Goal: Task Accomplishment & Management: Use online tool/utility

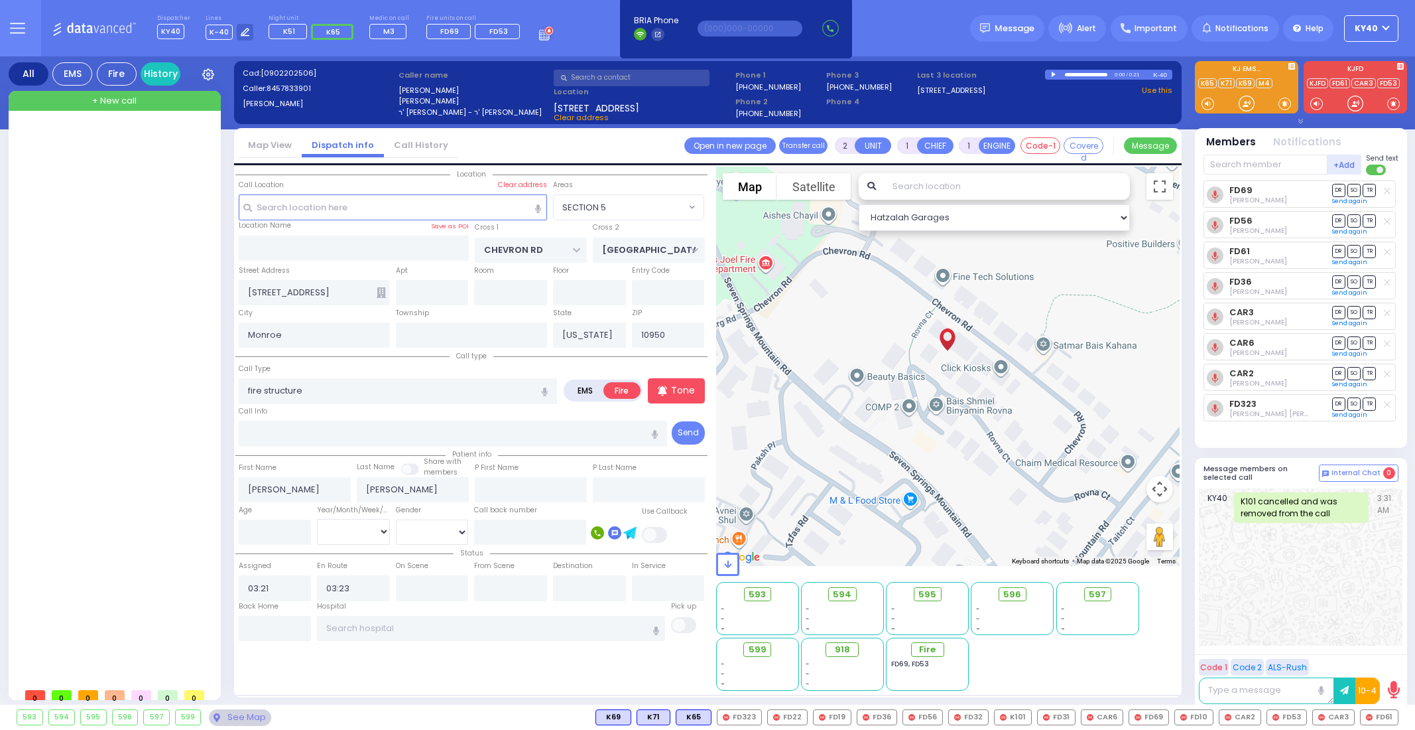
select select "SECTION 5"
select select
click at [143, 141] on div at bounding box center [116, 402] width 198 height 557
drag, startPoint x: 27, startPoint y: 21, endPoint x: 32, endPoint y: 6, distance: 16.2
click at [32, 6] on button at bounding box center [17, 28] width 48 height 56
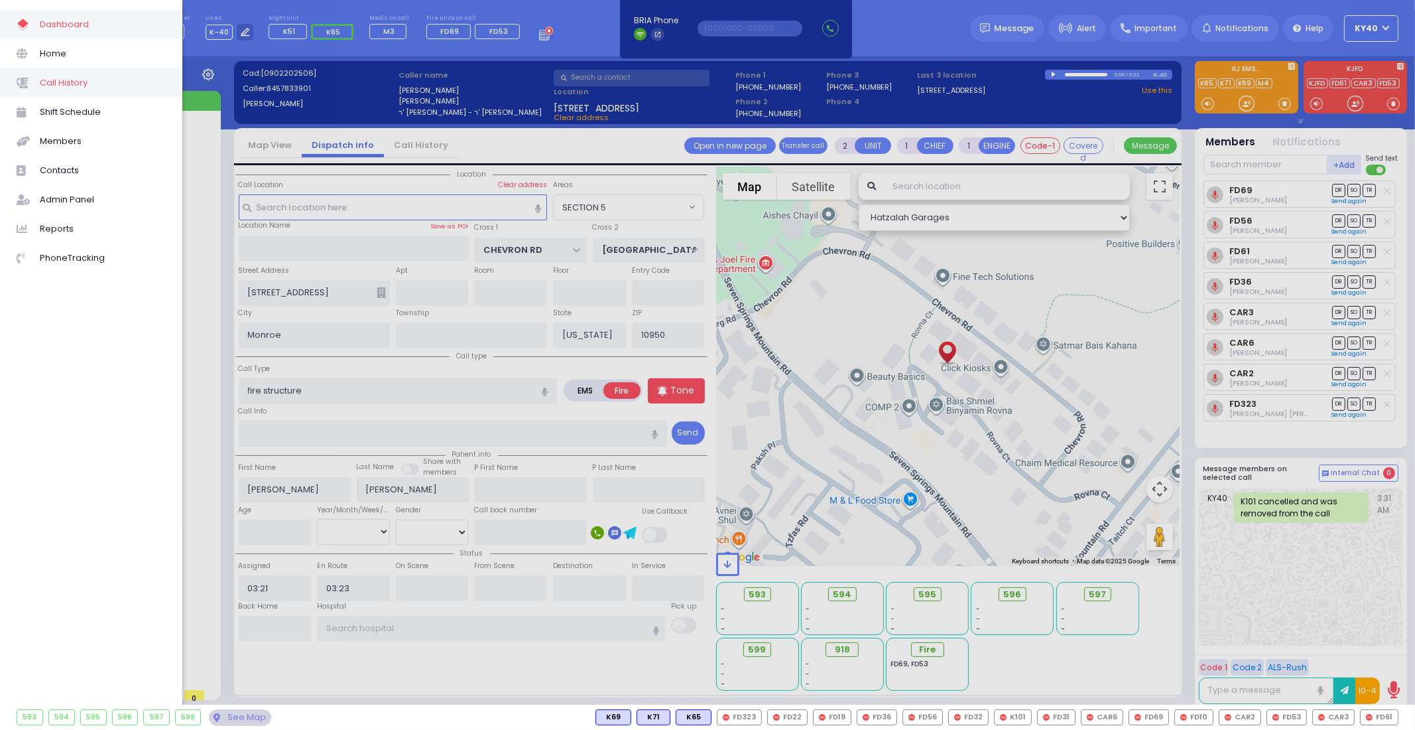
click at [62, 82] on span "Call History" at bounding box center [103, 82] width 126 height 17
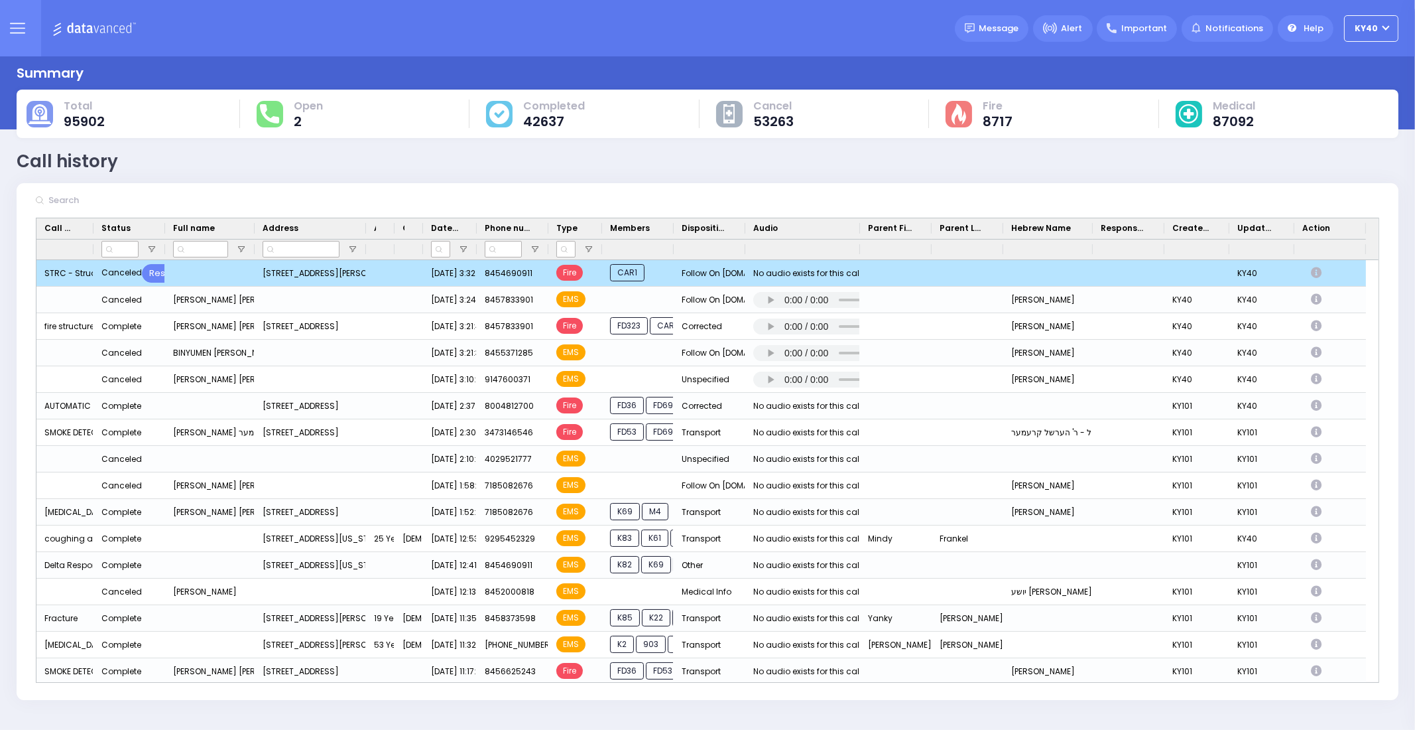
click at [1323, 273] on icon "Press SPACE to deselect this row." at bounding box center [1318, 272] width 15 height 11
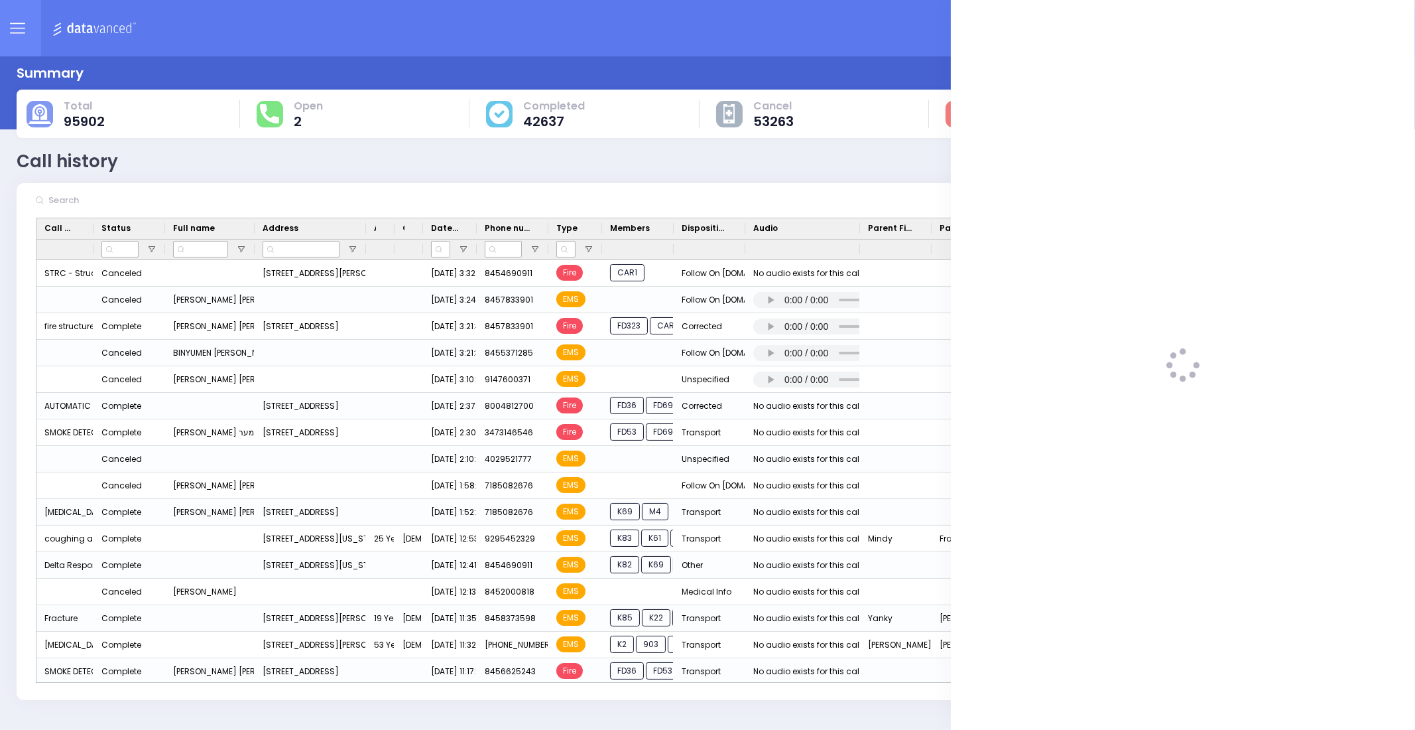
select select
select select "Follow On [DOMAIN_NAME]"
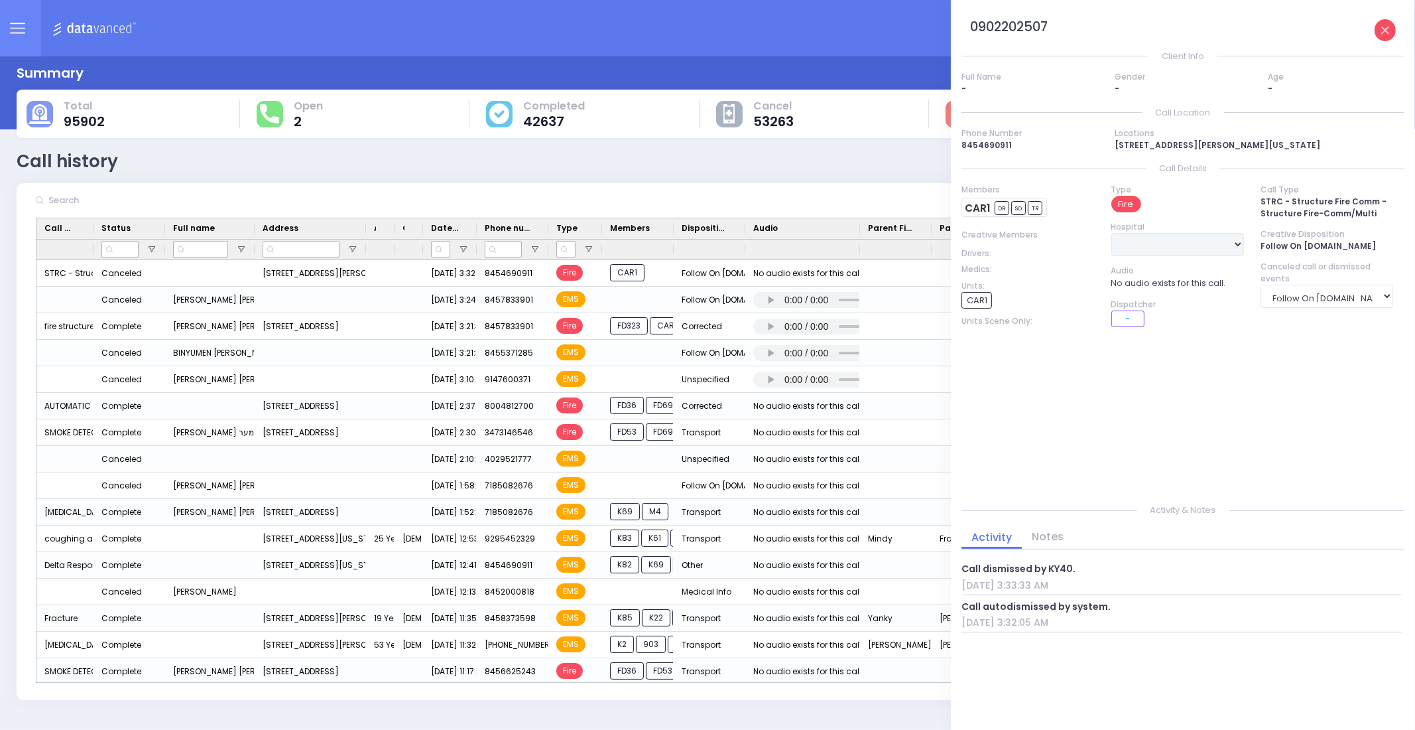
click at [1386, 27] on icon at bounding box center [1386, 31] width 8 height 8
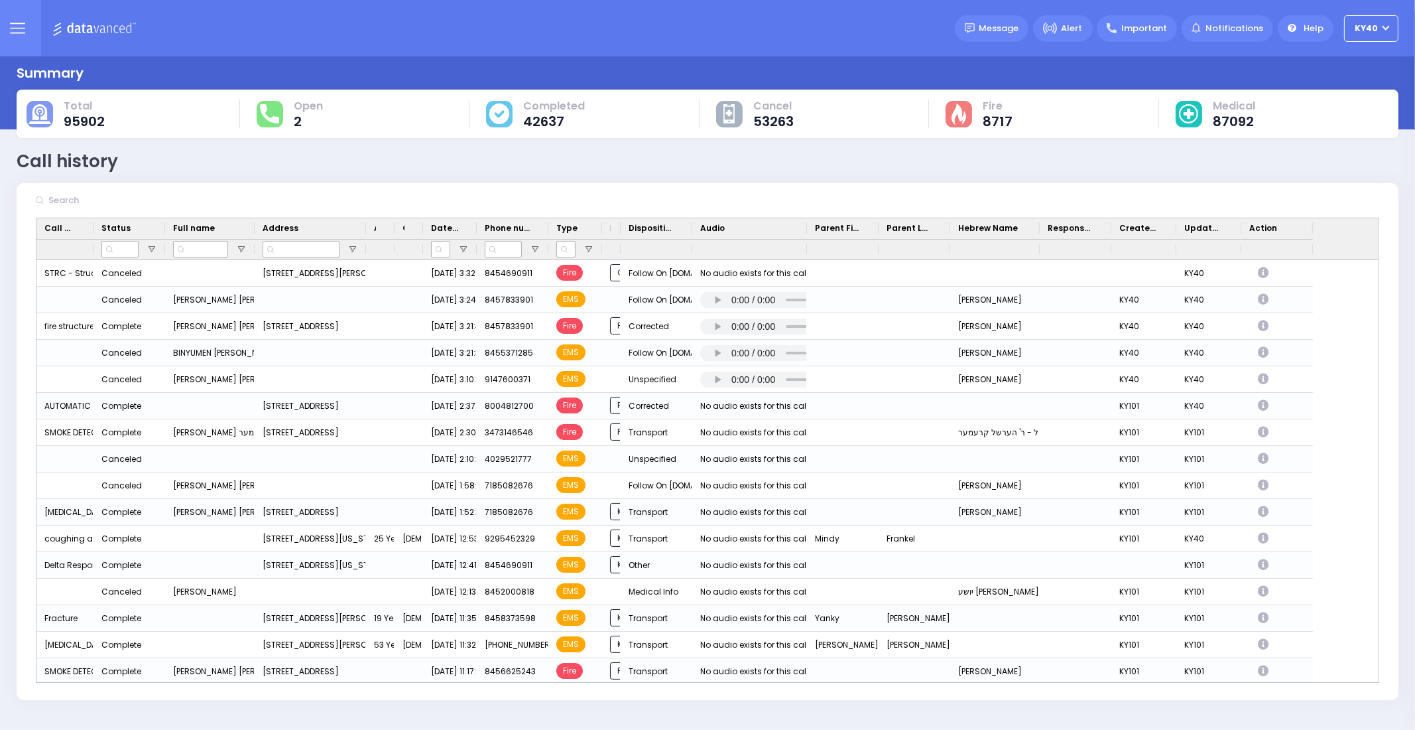
drag, startPoint x: 673, startPoint y: 230, endPoint x: 611, endPoint y: 229, distance: 62.4
click at [611, 229] on div "Members" at bounding box center [611, 228] width 19 height 21
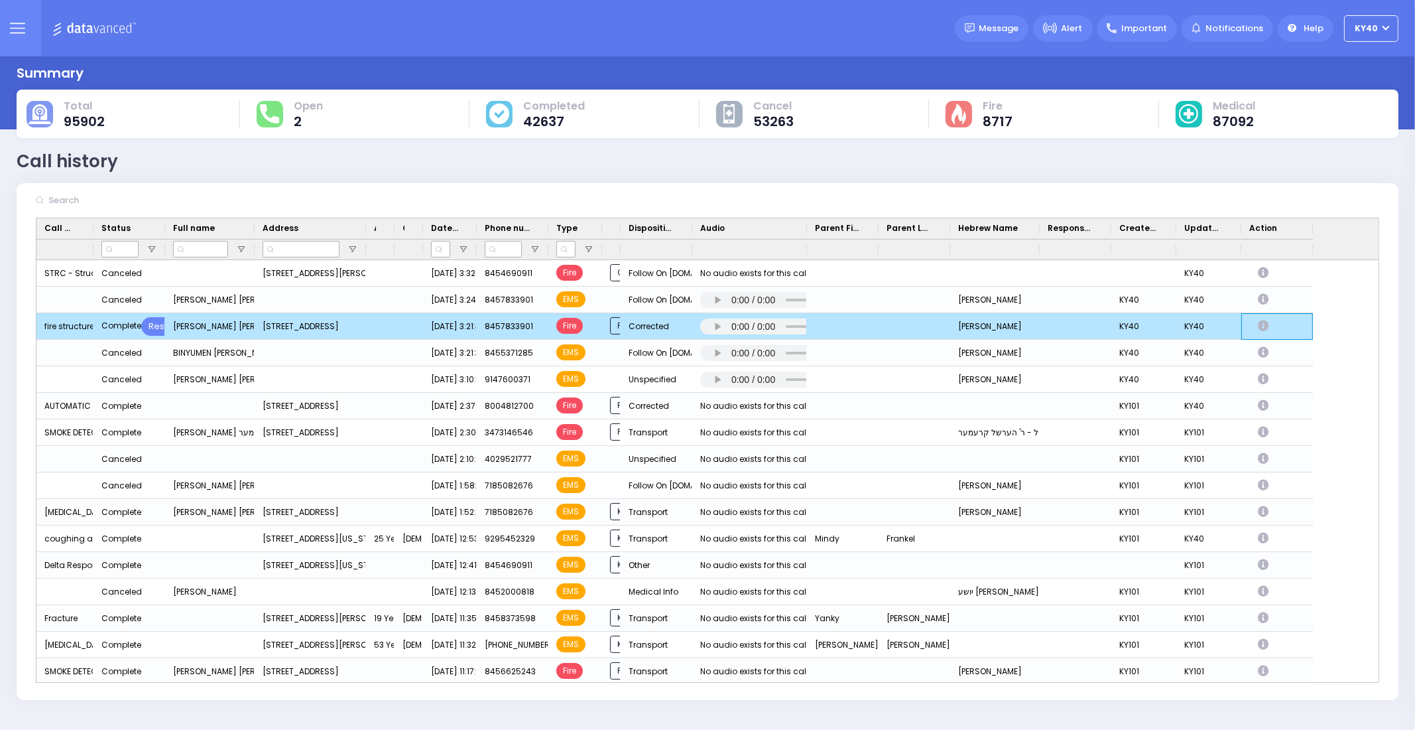
click at [1261, 324] on icon "Press SPACE to deselect this row." at bounding box center [1265, 325] width 15 height 11
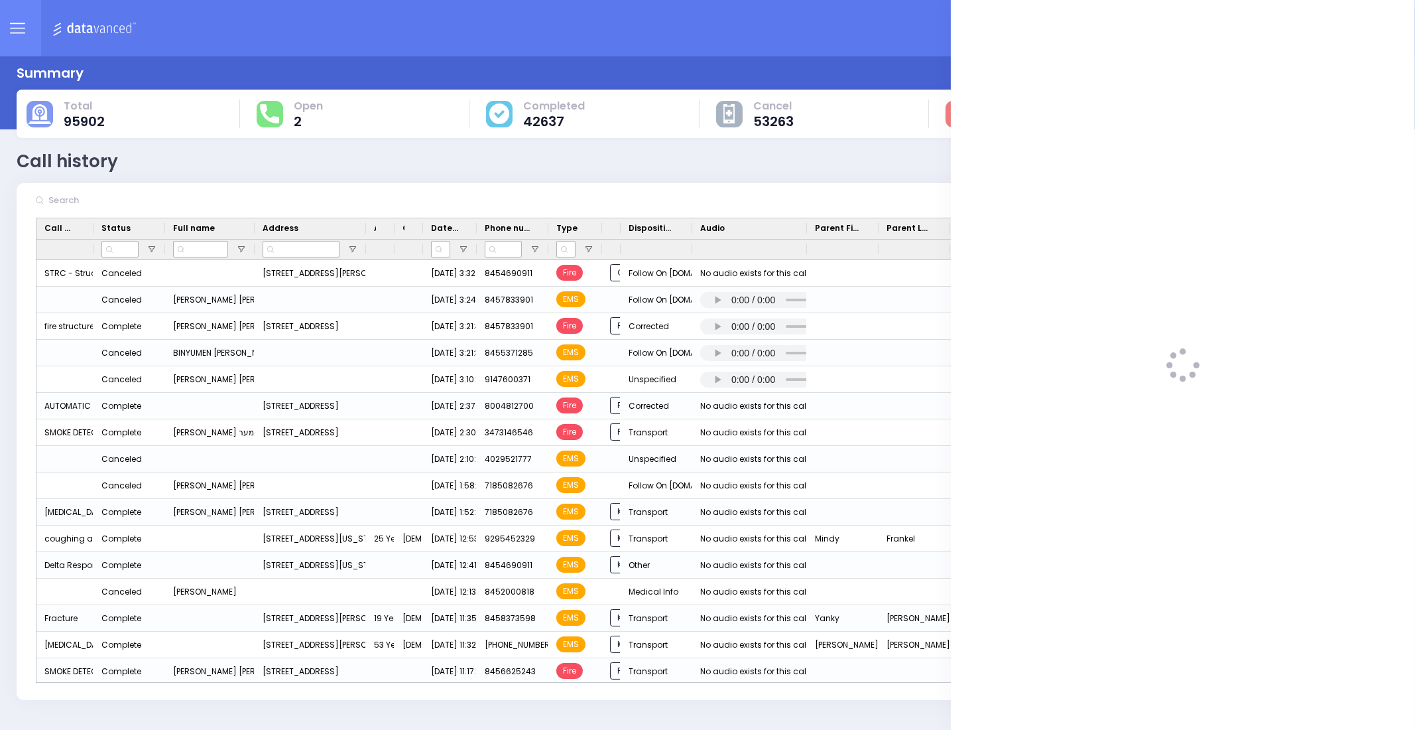
select select
select select "Corrected"
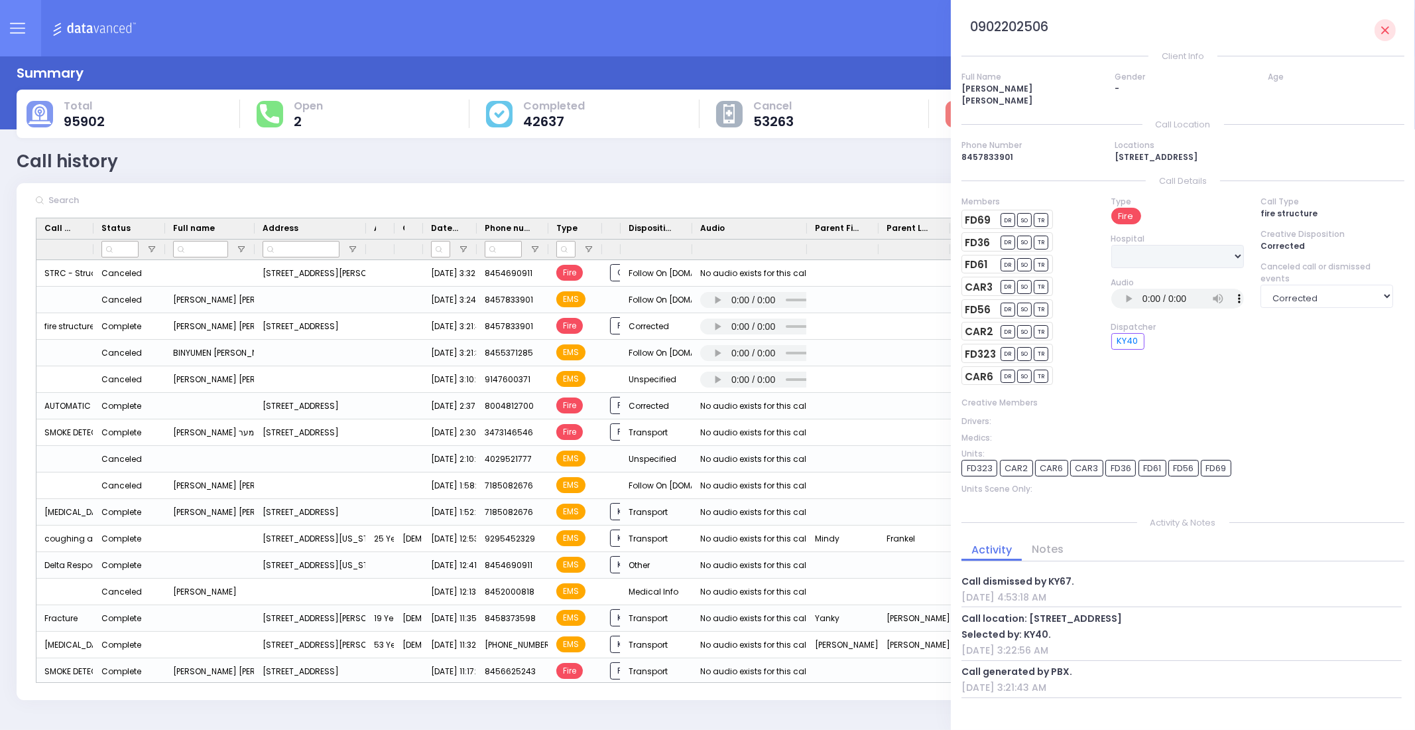
drag, startPoint x: 1386, startPoint y: 31, endPoint x: 1356, endPoint y: 213, distance: 184.2
click at [1370, 208] on div "0902202506 Client Info Full Name ELIEZER GELB אליעזר געלב Gender - Age Call Loc…" at bounding box center [1183, 395] width 443 height 769
click at [1382, 34] on icon at bounding box center [1386, 31] width 8 height 8
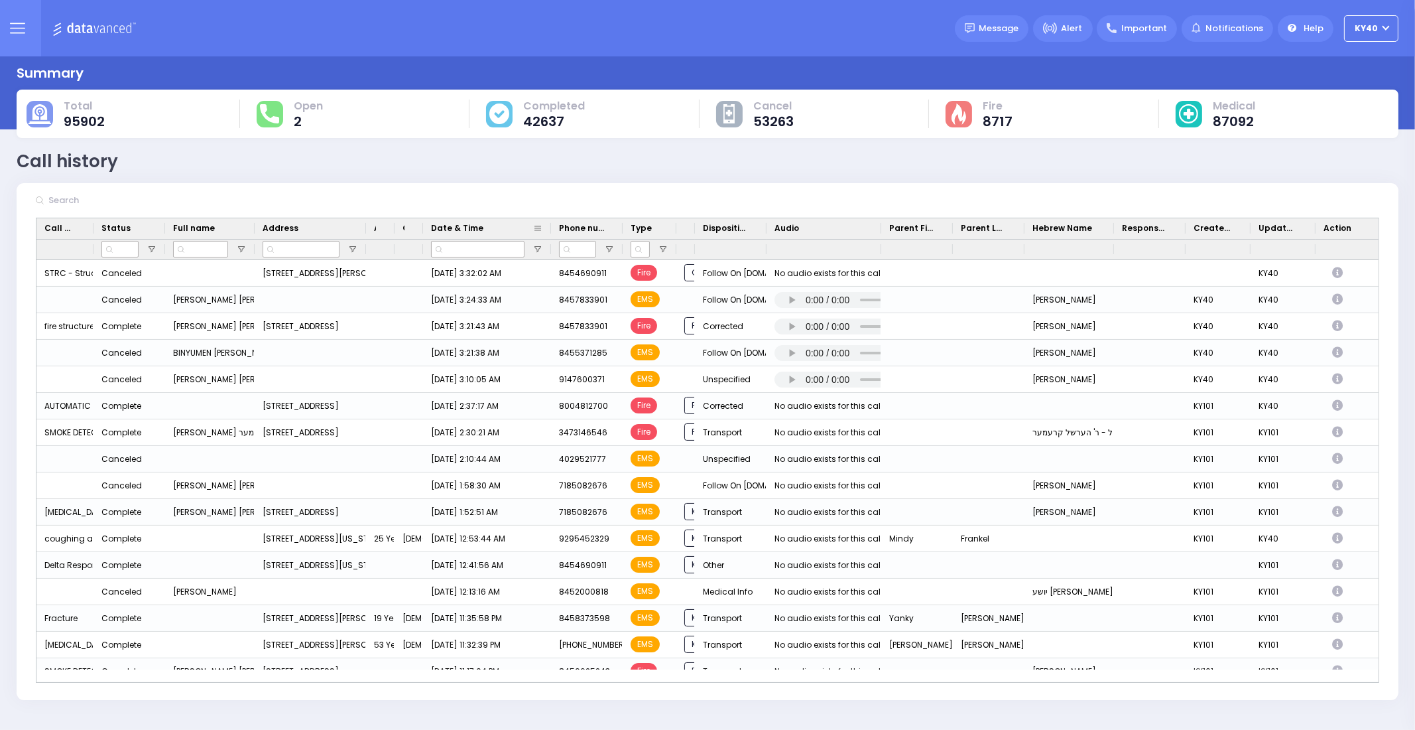
drag, startPoint x: 475, startPoint y: 229, endPoint x: 549, endPoint y: 228, distance: 74.3
click at [549, 228] on div at bounding box center [551, 228] width 5 height 21
click at [17, 27] on icon at bounding box center [17, 28] width 15 height 15
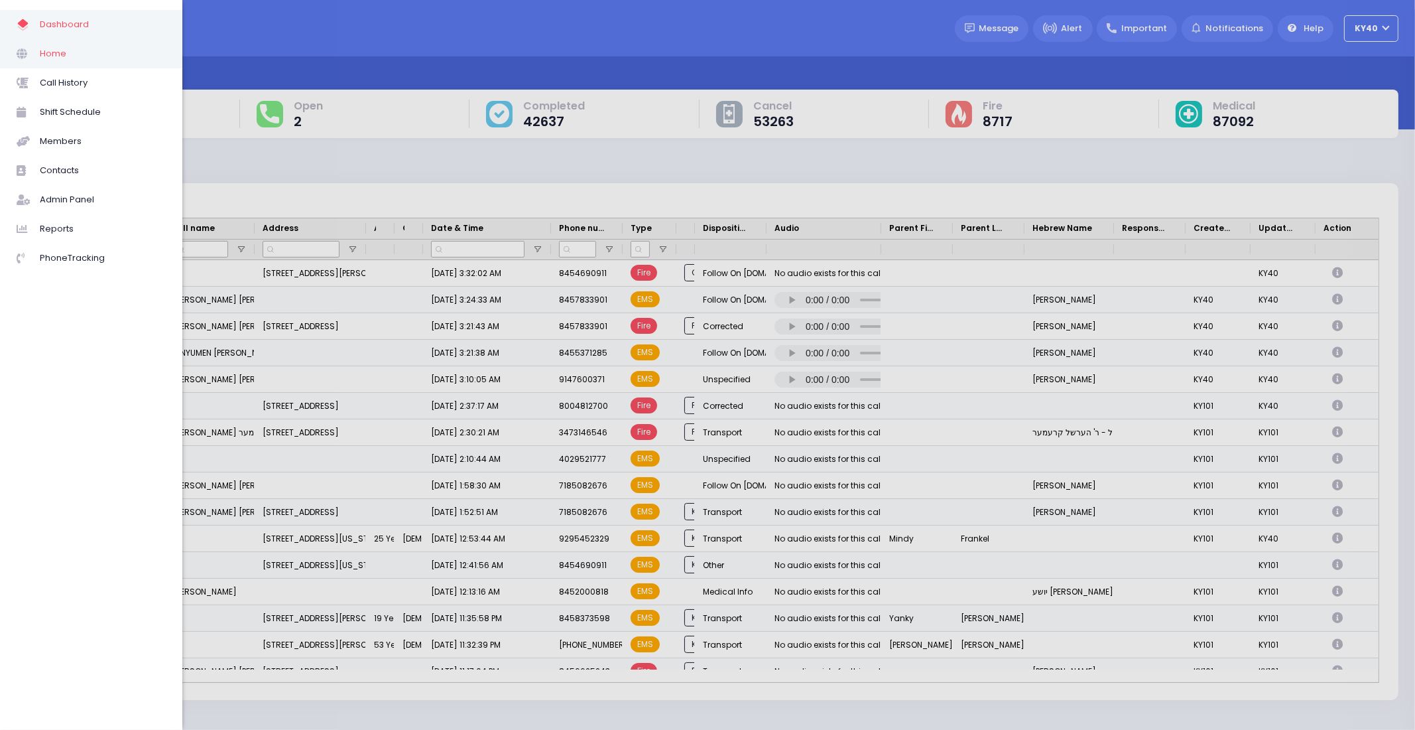
click at [40, 48] on span "Home" at bounding box center [103, 53] width 126 height 17
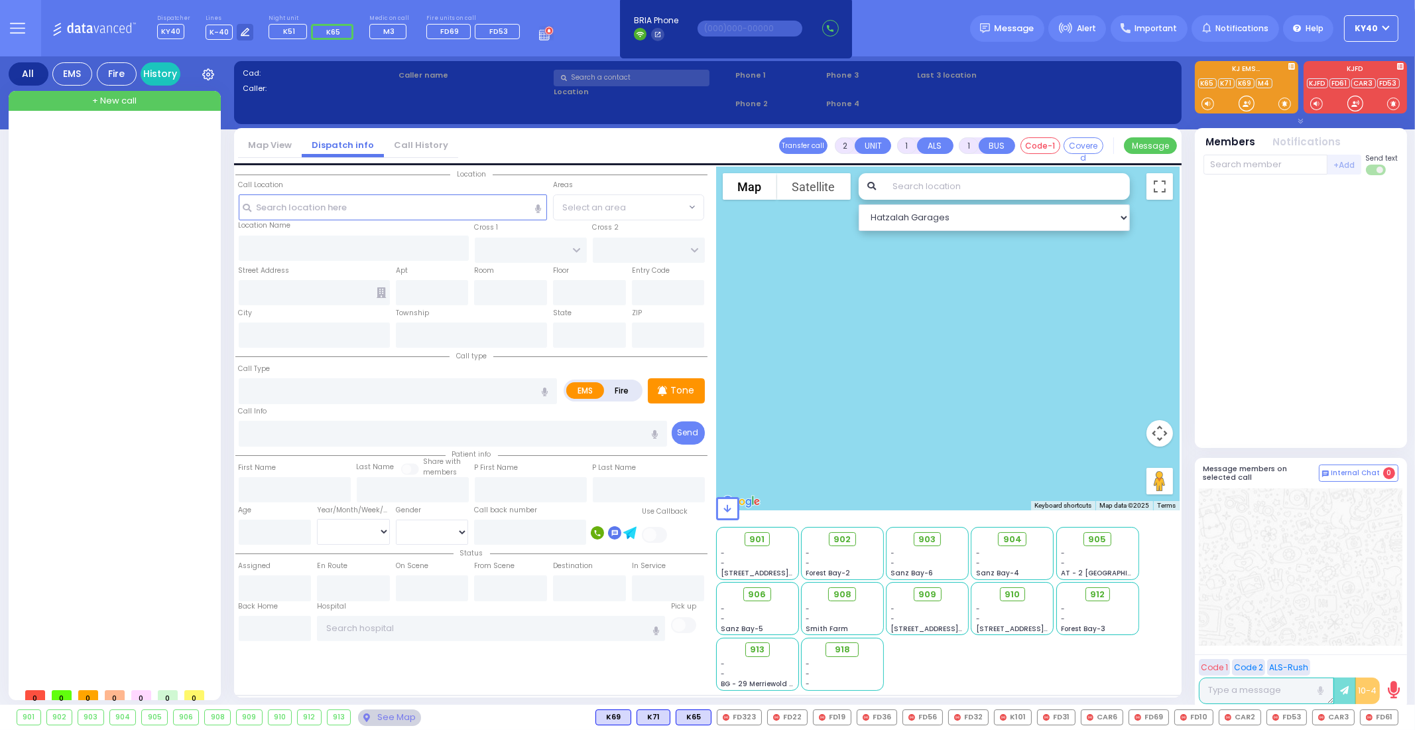
click at [133, 174] on div at bounding box center [116, 402] width 198 height 557
